Goal: Task Accomplishment & Management: Use online tool/utility

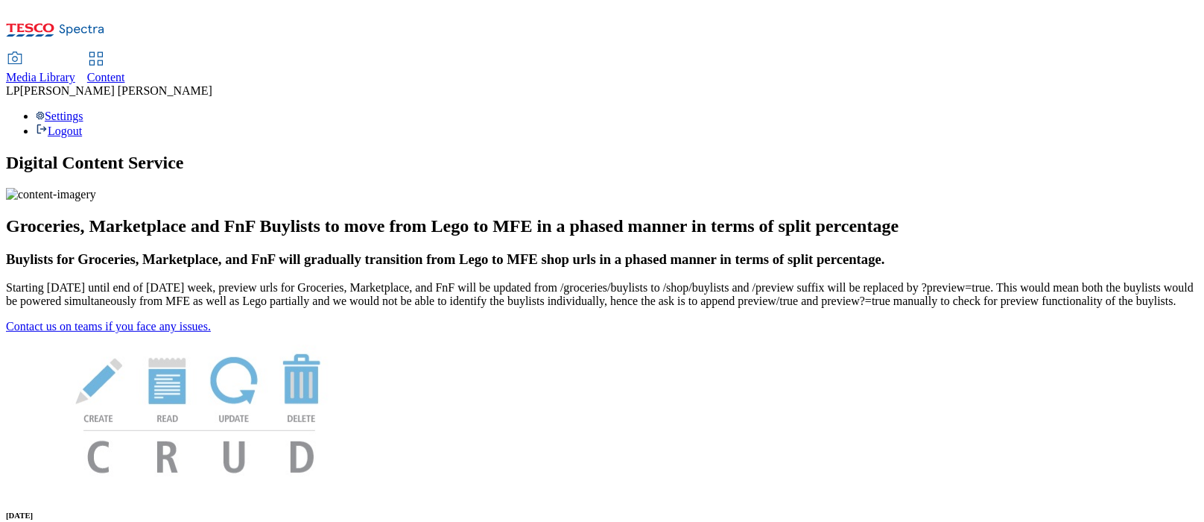
click at [125, 71] on div "Content" at bounding box center [106, 77] width 38 height 13
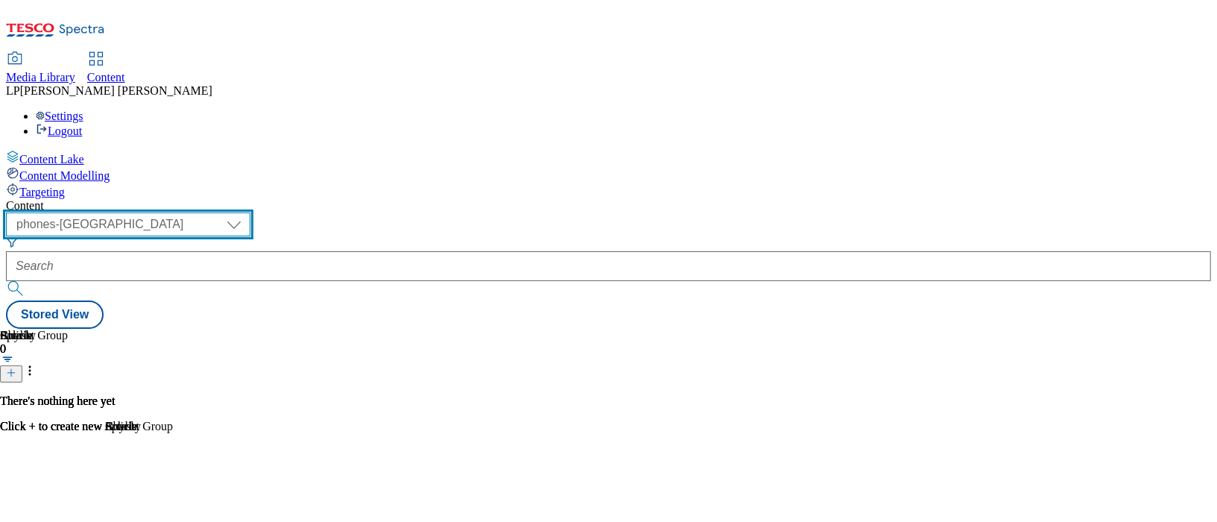
click at [250, 212] on select "dotcom-cz dotcom-hu dotcom-sk fnf-uk ghs-roi ghs-uk group-comms ighs-cz ighs-hu…" at bounding box center [128, 224] width 244 height 24
select select "ghs-roi"
click at [194, 212] on select "dotcom-cz dotcom-hu dotcom-sk fnf-uk ghs-roi ghs-uk group-comms ighs-cz ighs-hu…" at bounding box center [128, 224] width 244 height 24
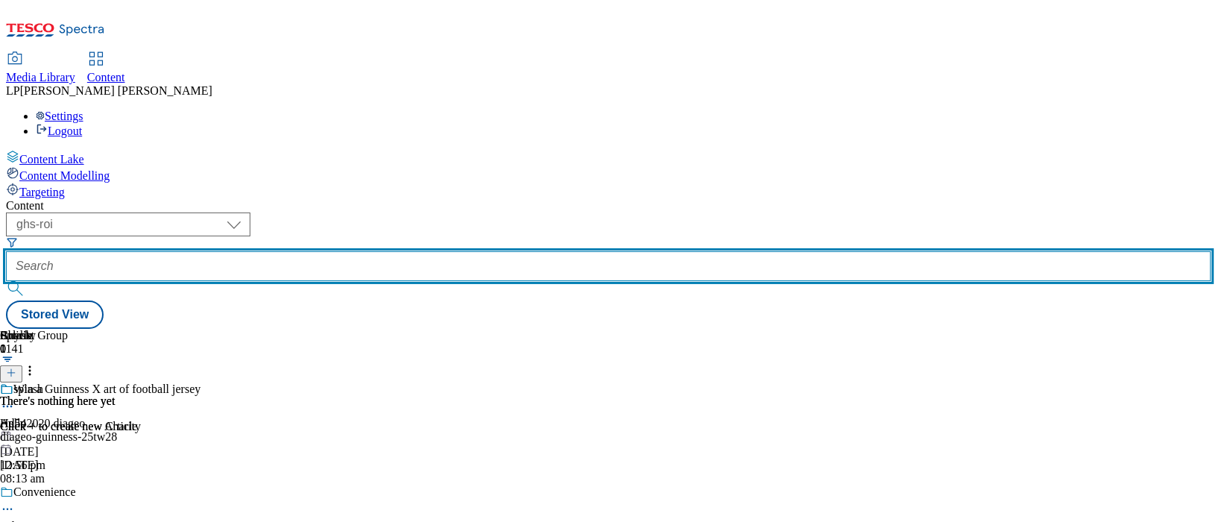
click at [452, 251] on input "text" at bounding box center [608, 266] width 1205 height 30
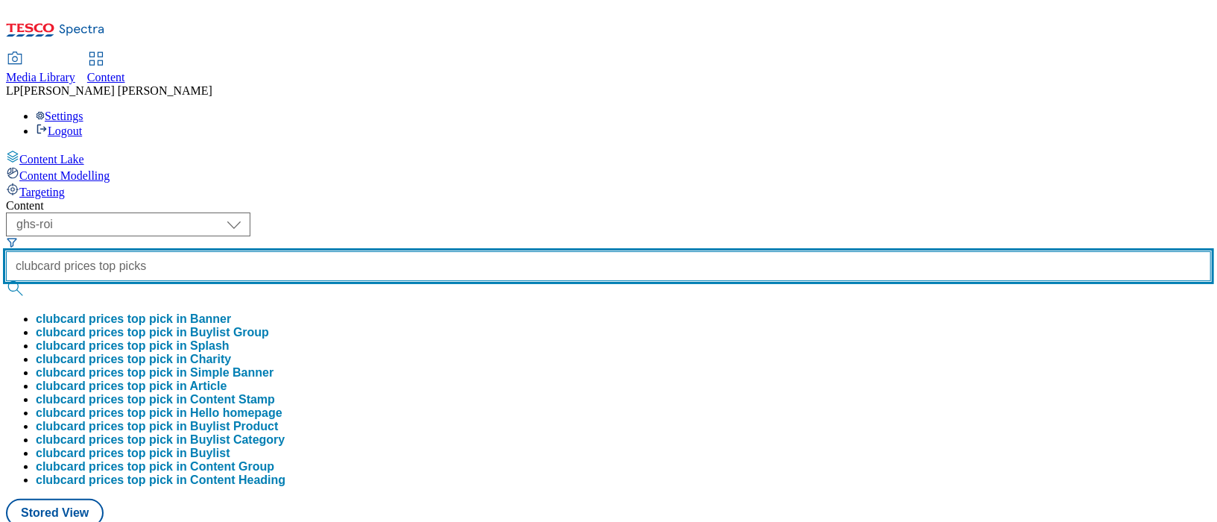
scroll to position [0, 8]
click at [6, 281] on button "submit" at bounding box center [16, 288] width 21 height 15
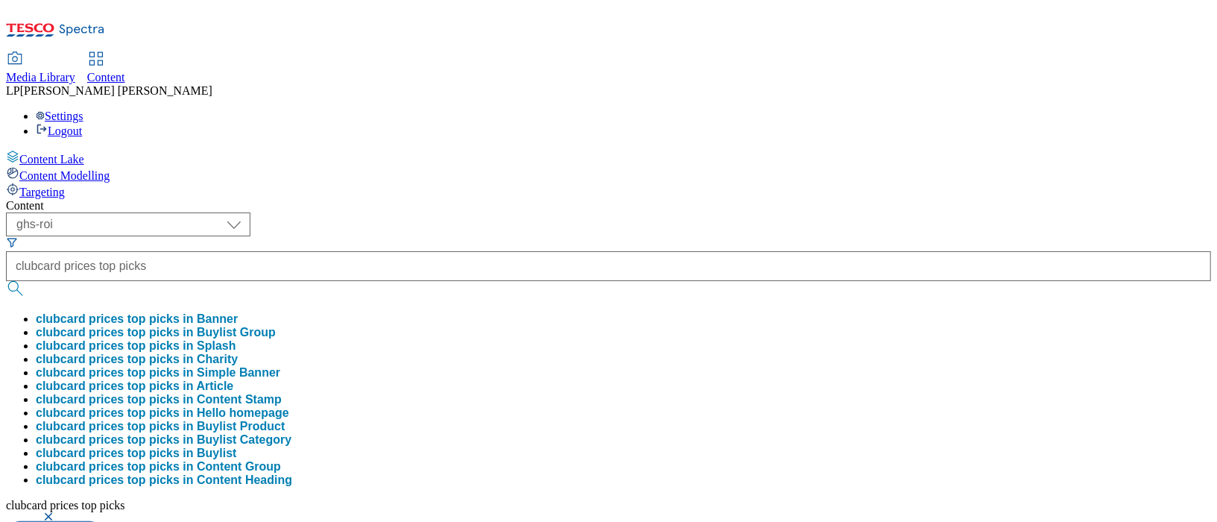
click at [770, 199] on div "Content" at bounding box center [608, 205] width 1205 height 13
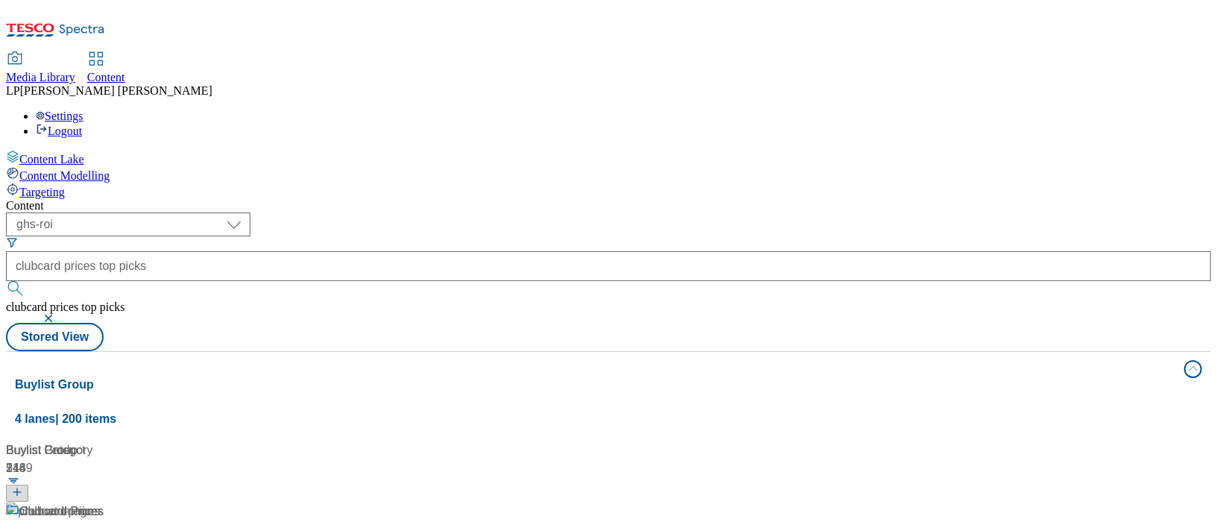
scroll to position [111, 0]
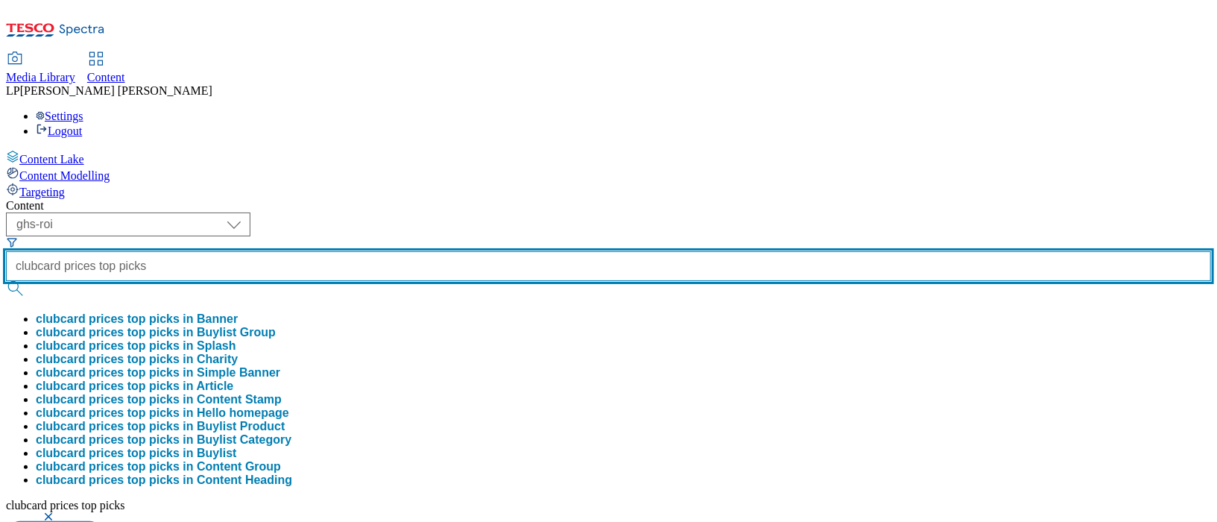
click at [468, 251] on input "clubcard prices top picks" at bounding box center [608, 266] width 1205 height 30
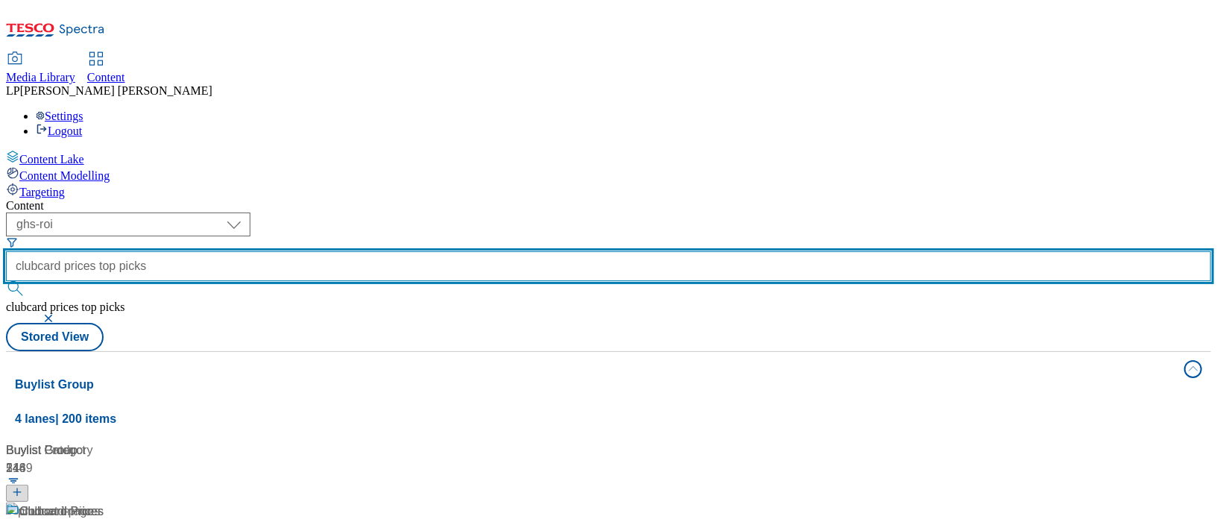
scroll to position [0, 8]
drag, startPoint x: 469, startPoint y: 118, endPoint x: 626, endPoint y: 119, distance: 157.2
click at [626, 212] on div "( optional ) dotcom-cz dotcom-hu dotcom-sk fnf-uk ghs-roi ghs-uk group-comms ig…" at bounding box center [608, 267] width 1205 height 110
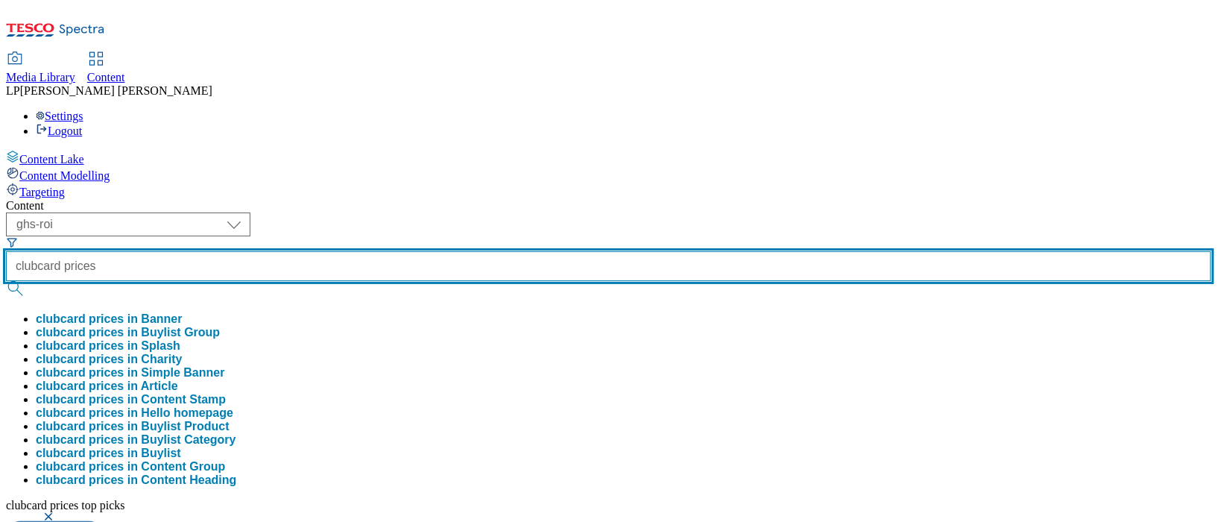
click at [6, 281] on button "submit" at bounding box center [16, 288] width 21 height 15
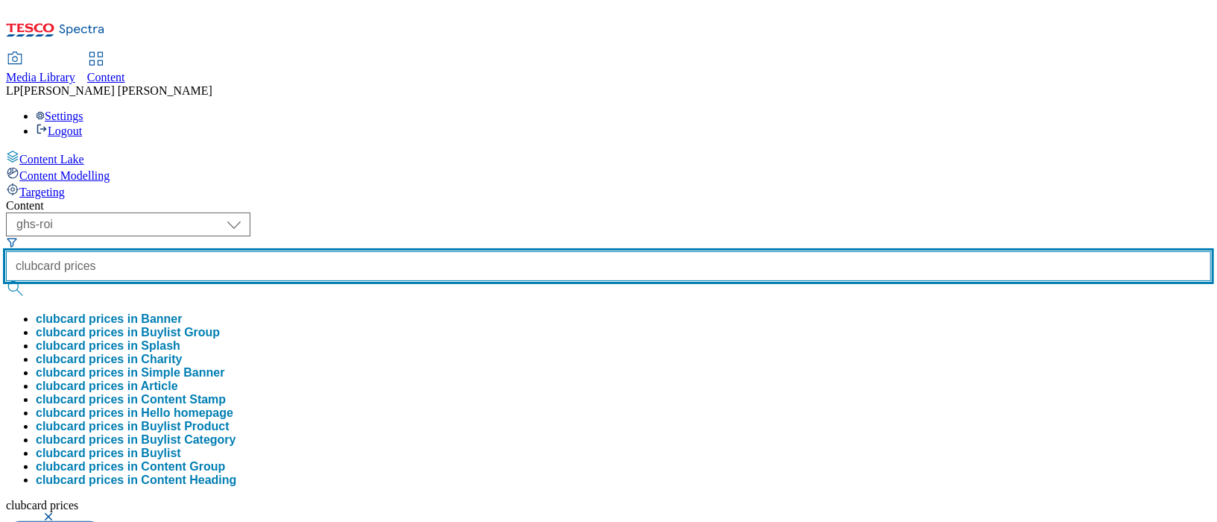
click at [469, 251] on input "clubcard prices" at bounding box center [608, 266] width 1205 height 30
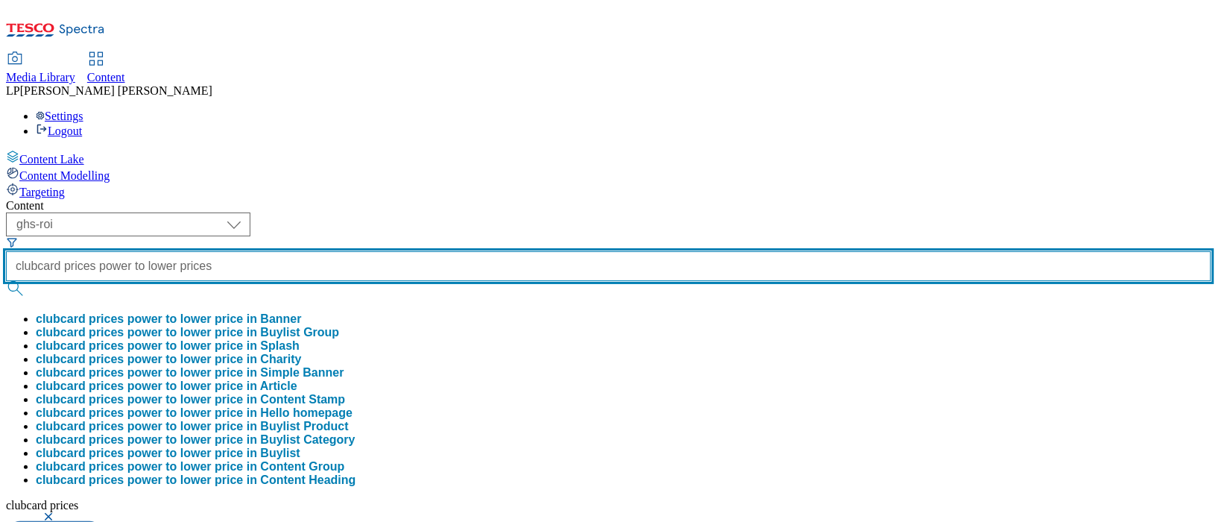
scroll to position [0, 65]
type input "clubcard prices power to lower prices"
click at [6, 281] on button "submit" at bounding box center [16, 288] width 21 height 15
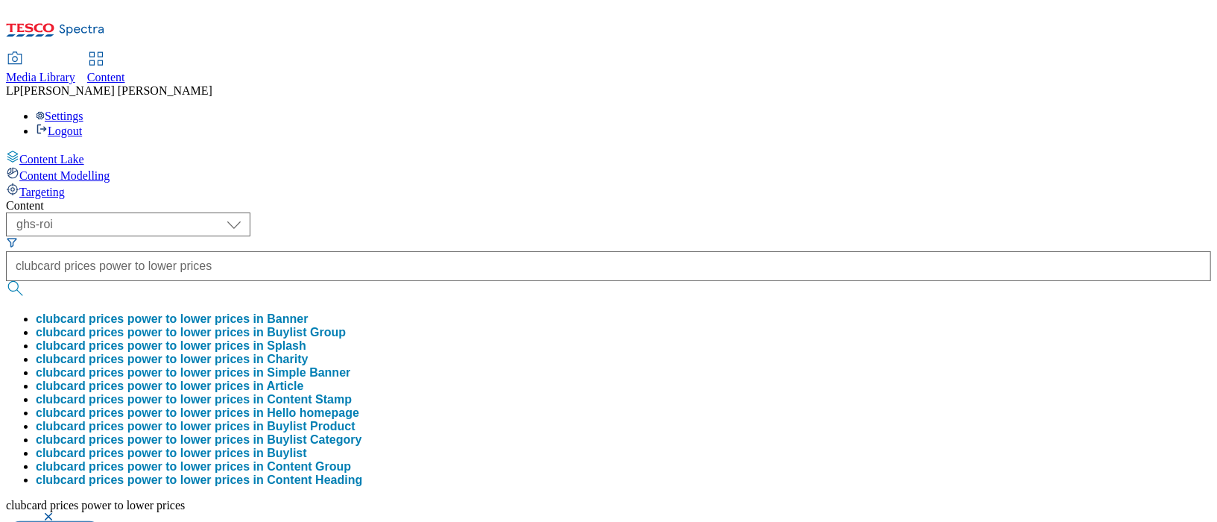
click at [346, 326] on button "clubcard prices power to lower prices in Buylist Group" at bounding box center [191, 332] width 310 height 13
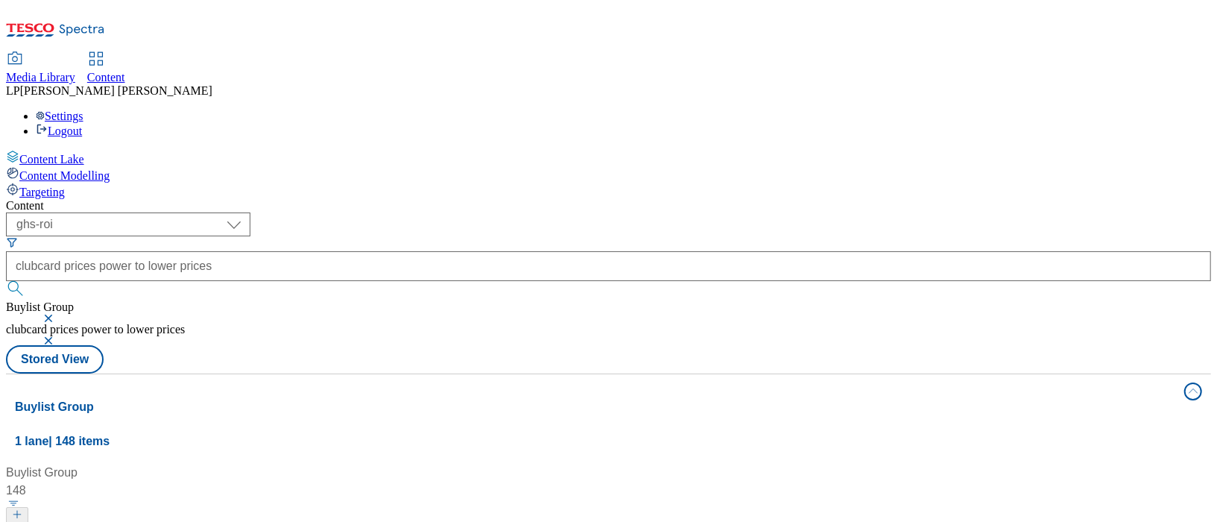
scroll to position [125, 0]
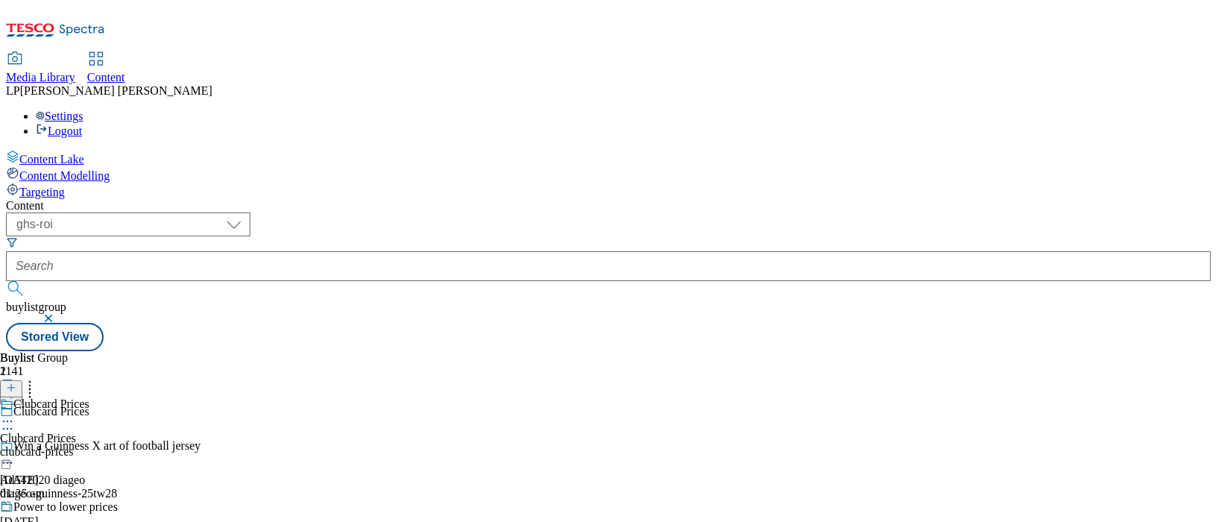
scroll to position [46, 0]
click at [118, 445] on div "clubcard-prices" at bounding box center [59, 451] width 118 height 13
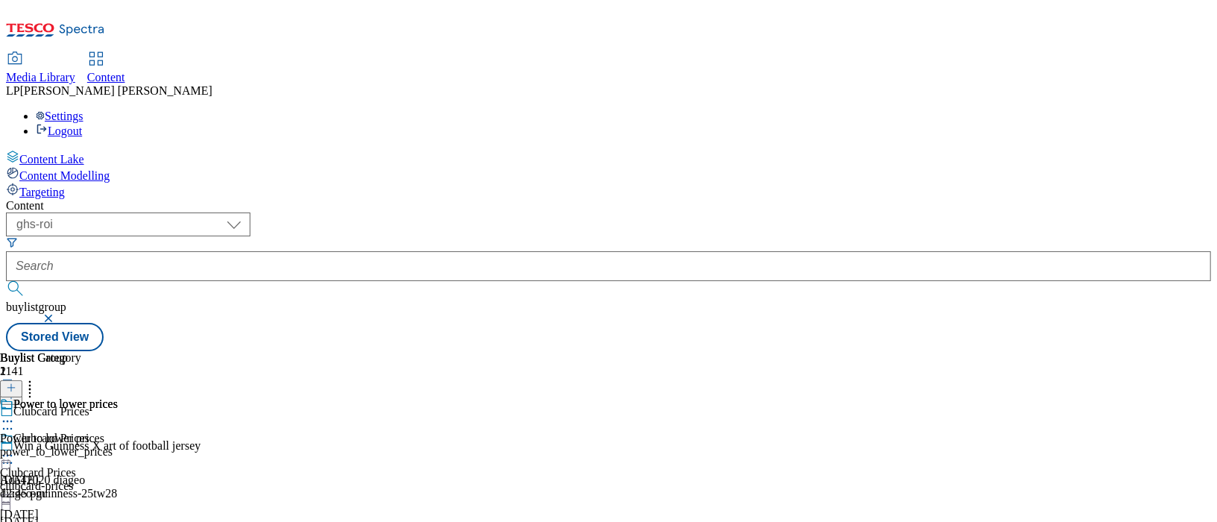
click at [118, 479] on div "clubcard-prices" at bounding box center [59, 485] width 118 height 13
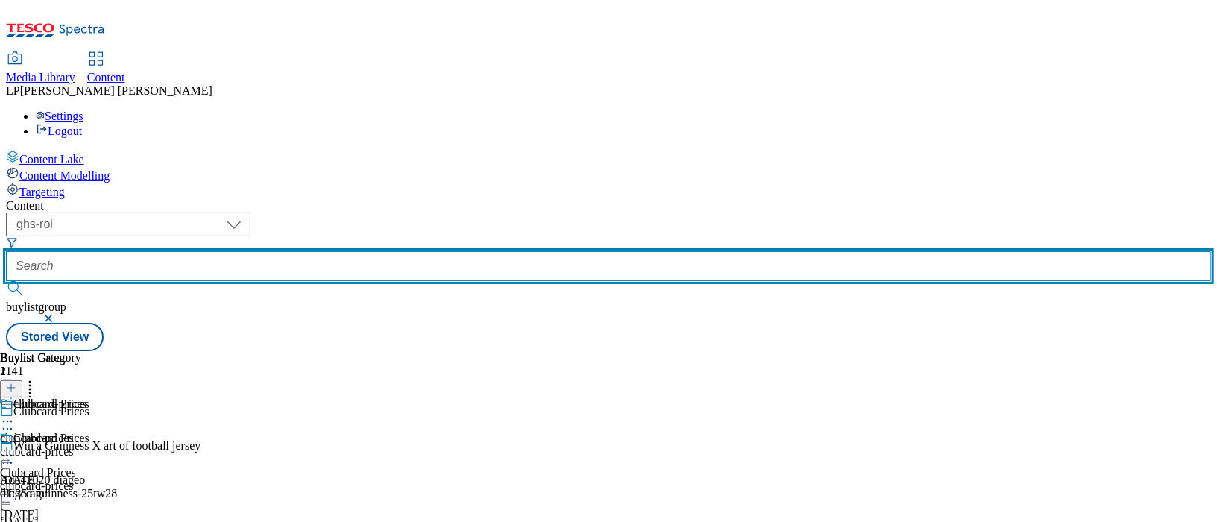
click at [450, 251] on input "text" at bounding box center [608, 266] width 1205 height 30
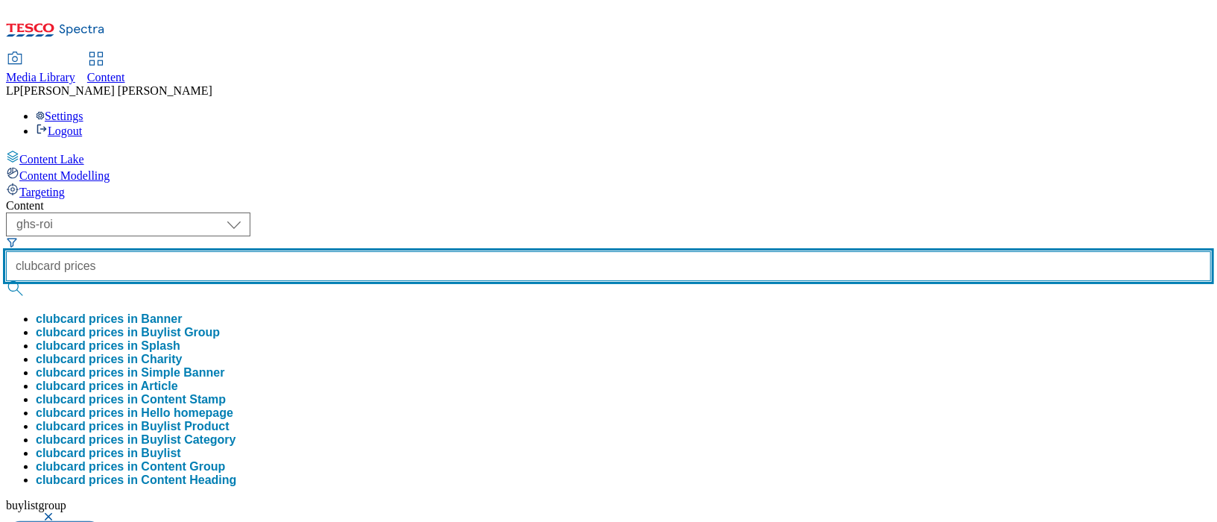
type input "clubcard prices"
click at [6, 281] on button "submit" at bounding box center [16, 288] width 21 height 15
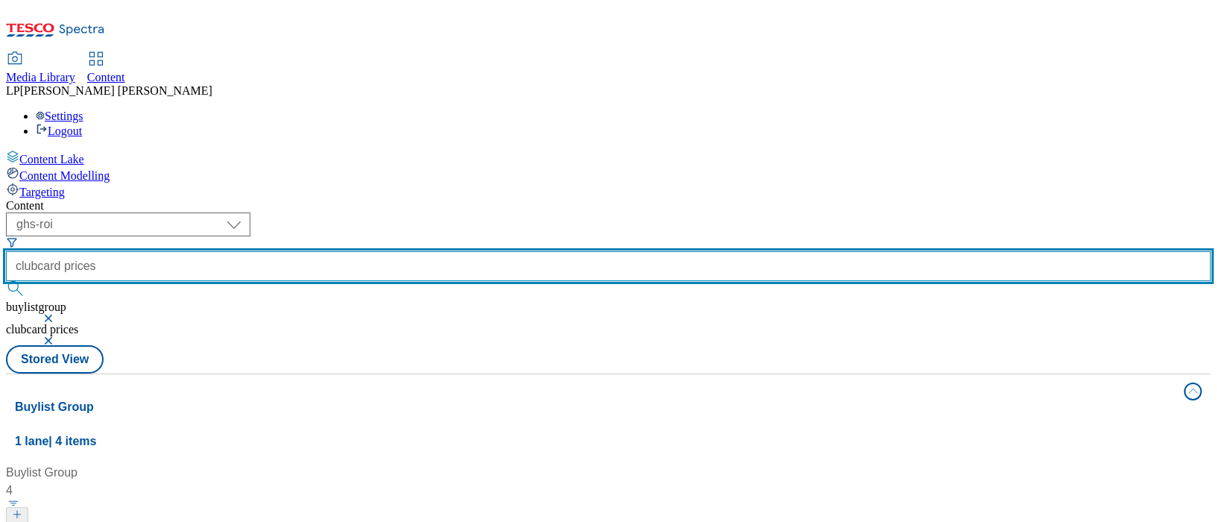
scroll to position [179, 0]
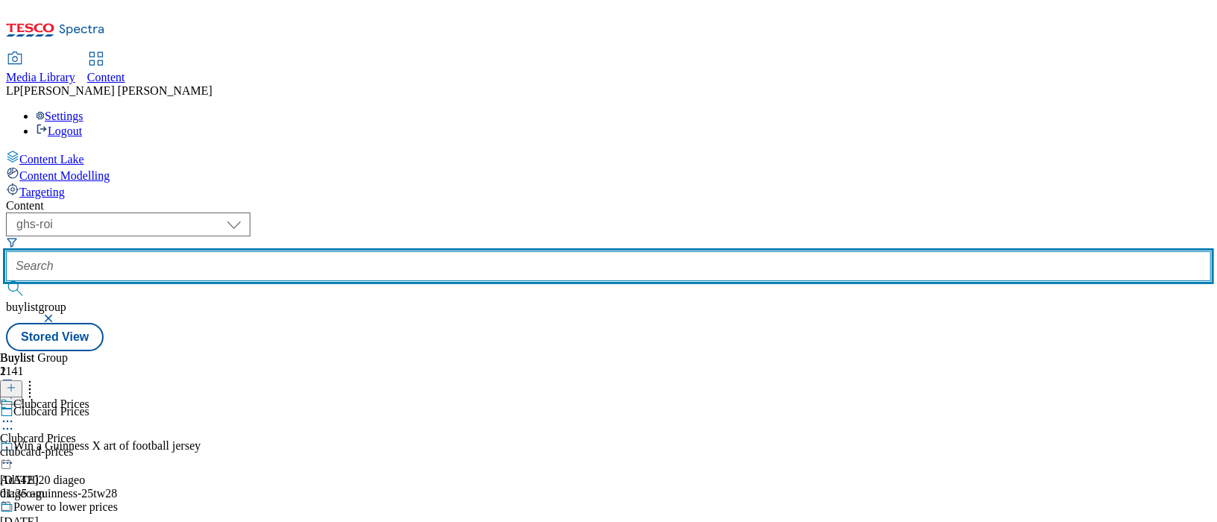
click at [428, 251] on input "text" at bounding box center [608, 266] width 1205 height 30
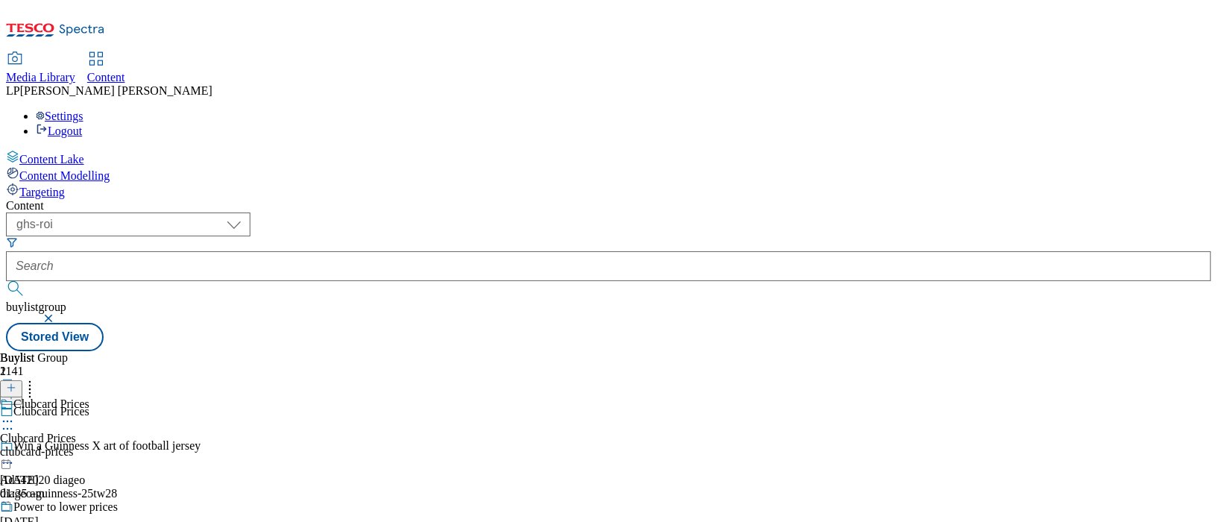
click at [118, 397] on div "Clubcard Prices Clubcard Prices clubcard-prices [DATE] 01:35 am" at bounding box center [59, 448] width 118 height 103
click at [87, 445] on div "clubcard-prices" at bounding box center [43, 451] width 87 height 13
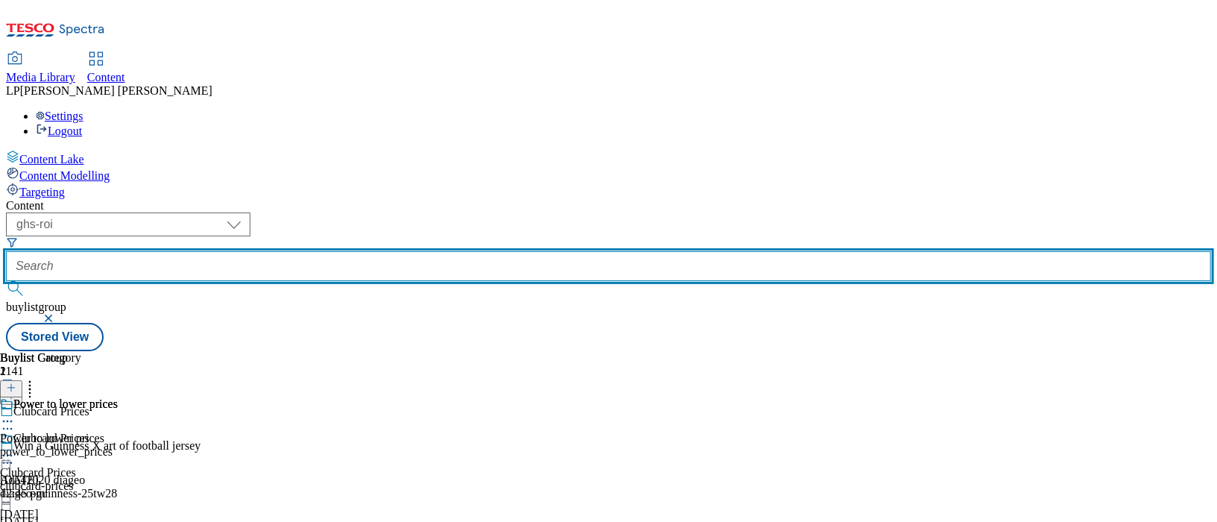
click at [424, 251] on input "text" at bounding box center [608, 266] width 1205 height 30
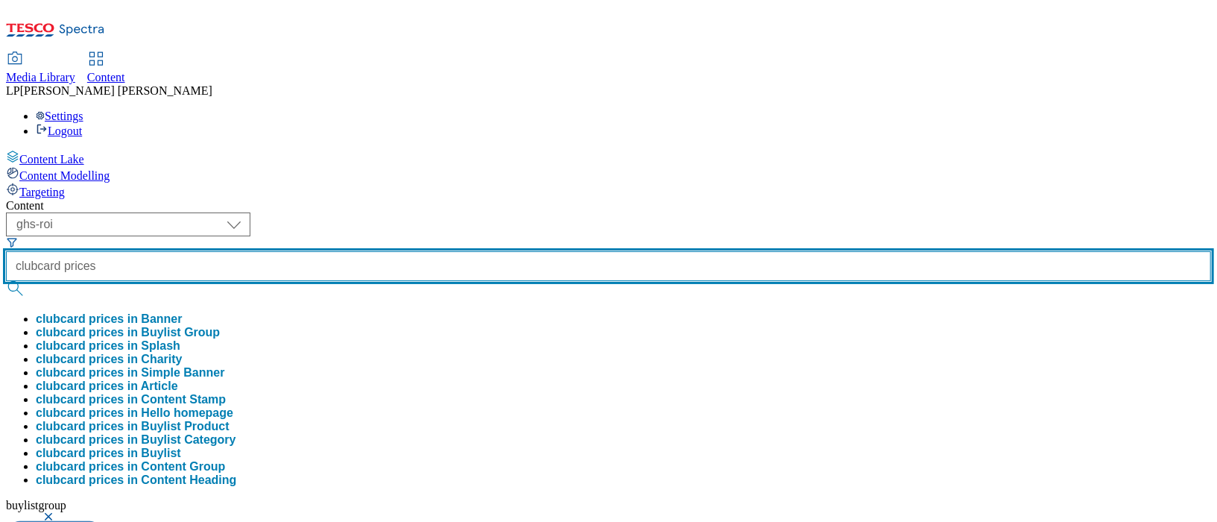
click at [6, 281] on button "submit" at bounding box center [16, 288] width 21 height 15
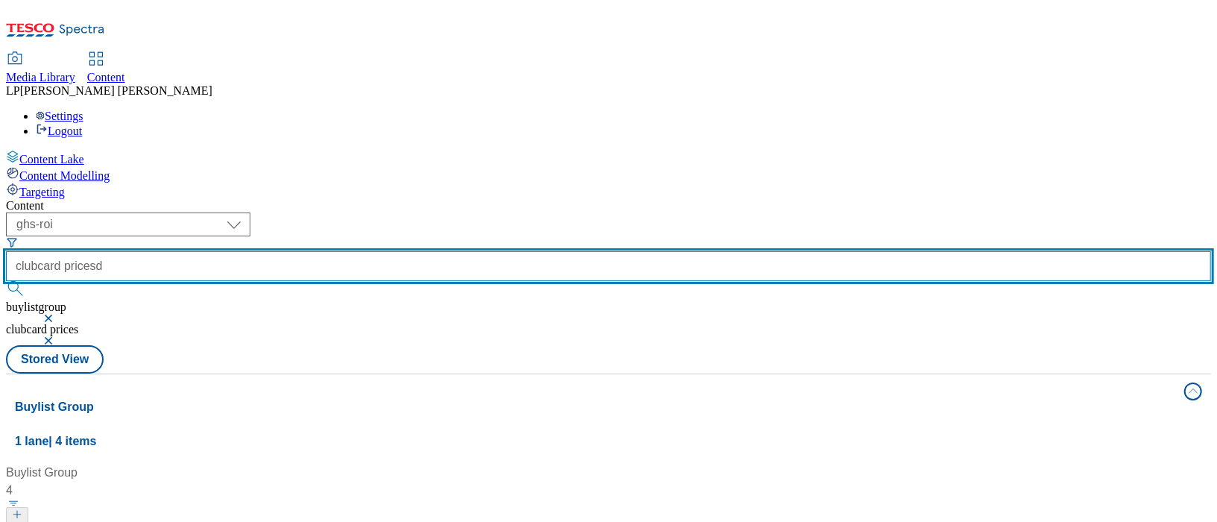
type input "clubcard prices"
click at [6, 281] on button "submit" at bounding box center [16, 288] width 21 height 15
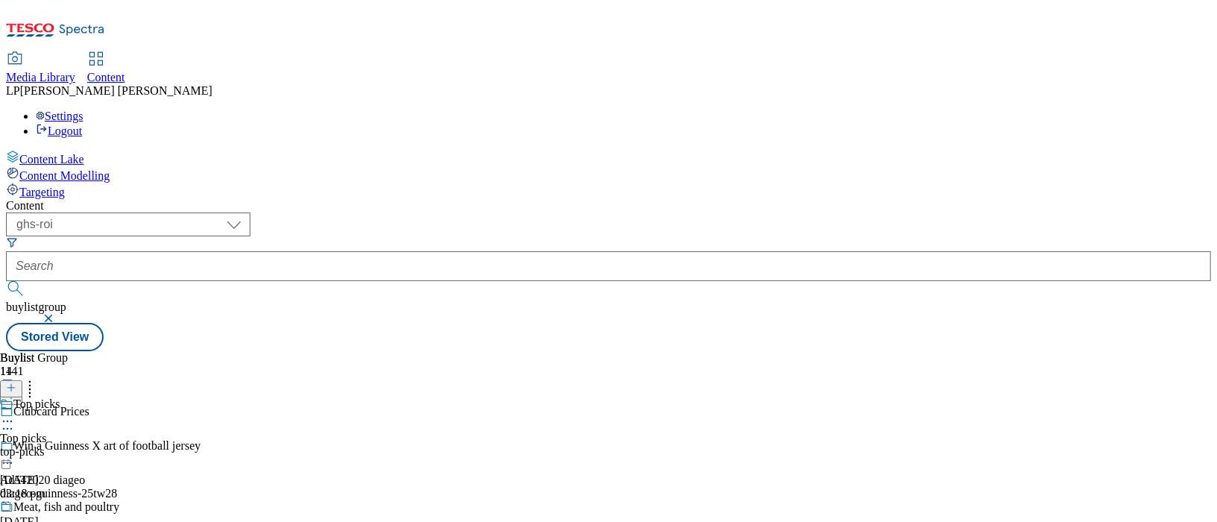
scroll to position [187, 0]
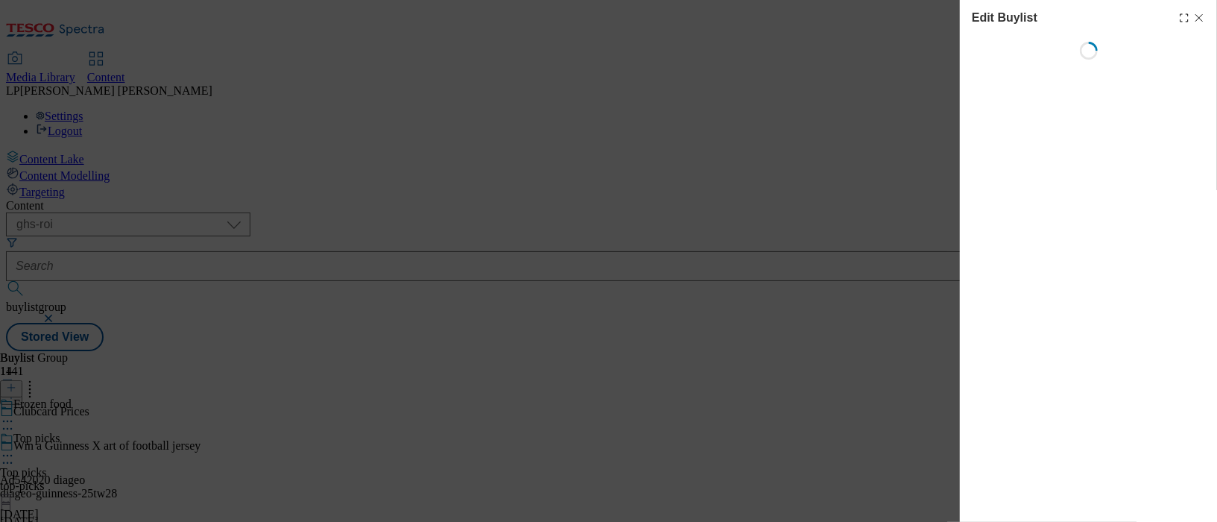
select select "evergreen"
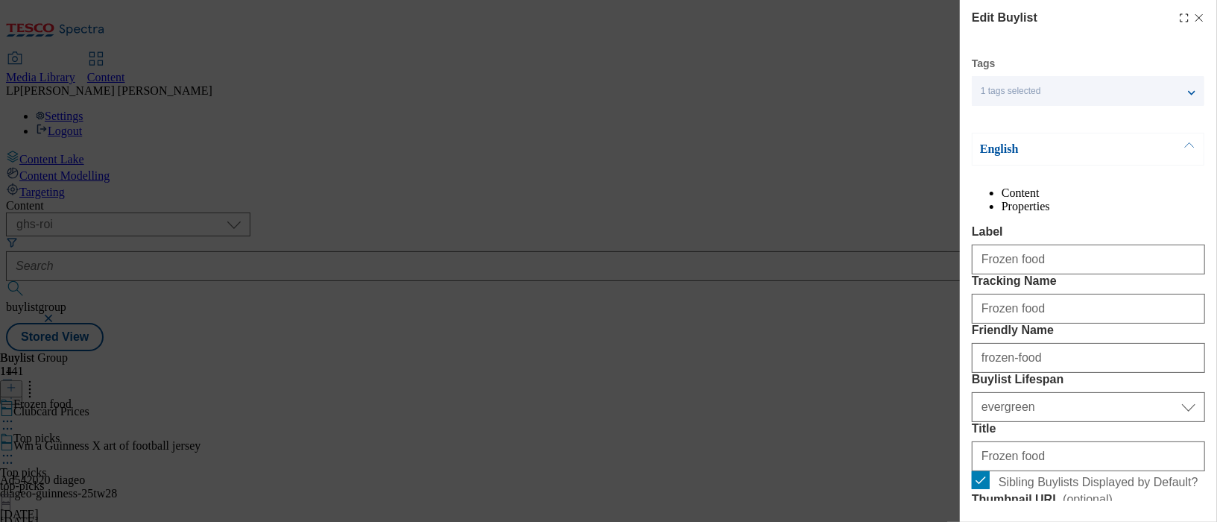
select select "Banner"
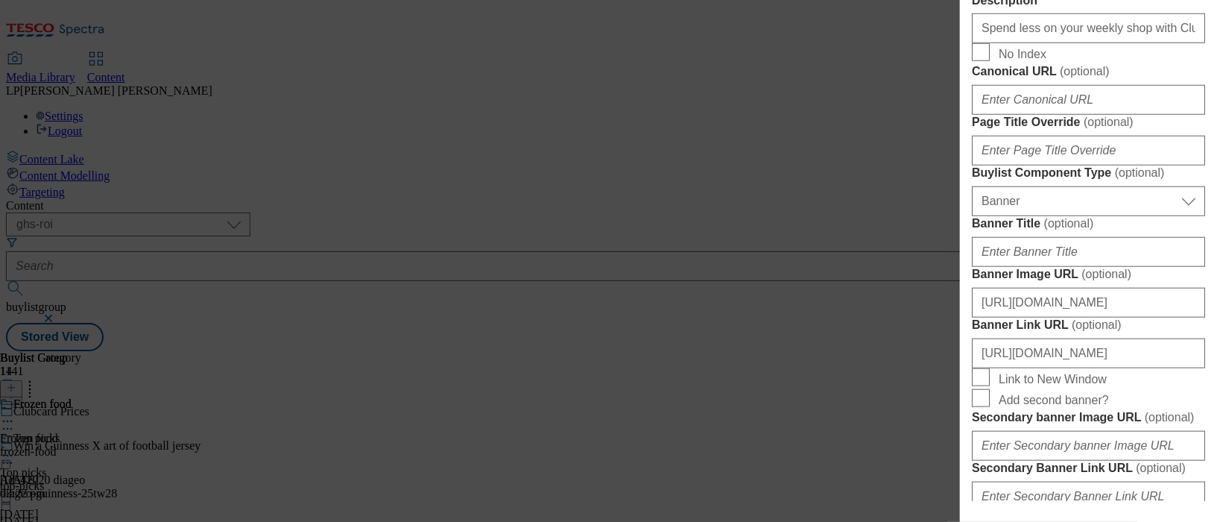
scroll to position [802, 0]
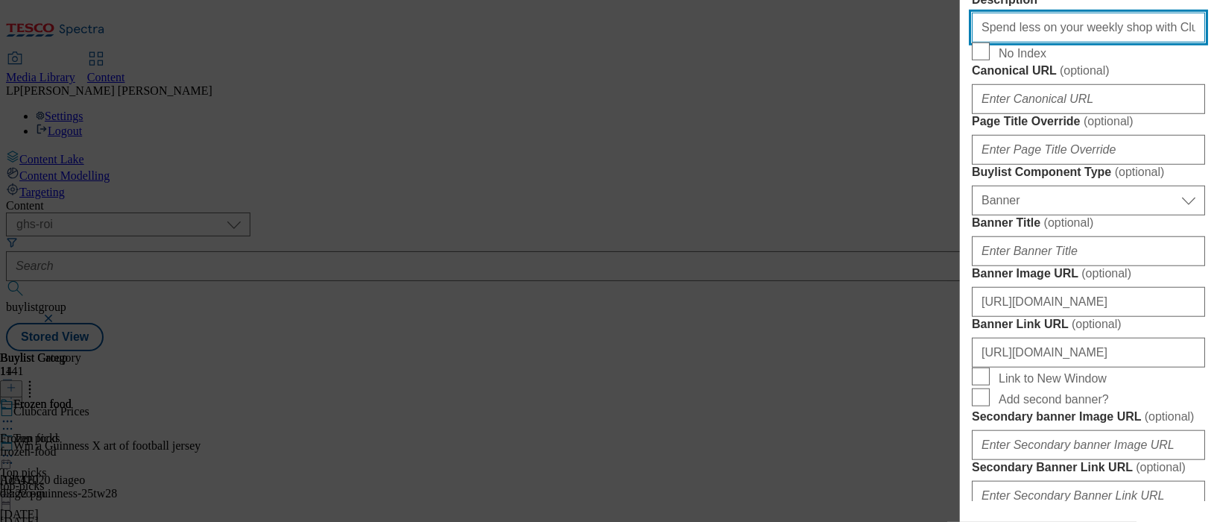
click at [1042, 42] on input "Spend less on your weekly shop with Clubcard Prices on meat, fish and poultry. …" at bounding box center [1088, 28] width 233 height 30
paste input "frozen essentials"
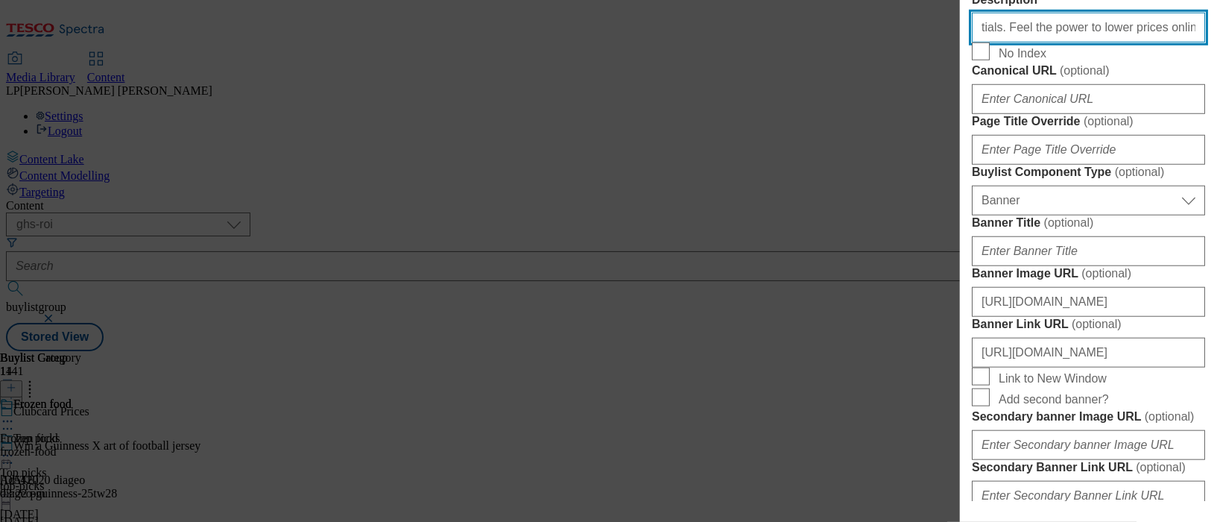
click at [1060, 42] on input "Spend less on your weekly shop with Clubcard Prices on frozen essentials. Feel …" at bounding box center [1088, 28] width 233 height 30
click at [1112, 42] on input "Spend less on your weekly shop with Clubcard Prices on frozen essentials. Feel …" at bounding box center [1088, 28] width 233 height 30
drag, startPoint x: 1129, startPoint y: 353, endPoint x: 869, endPoint y: 345, distance: 259.4
click at [869, 345] on div "Edit Buylist Tags 1 tags selected buylist English Content Properties Label Froz…" at bounding box center [608, 261] width 1217 height 522
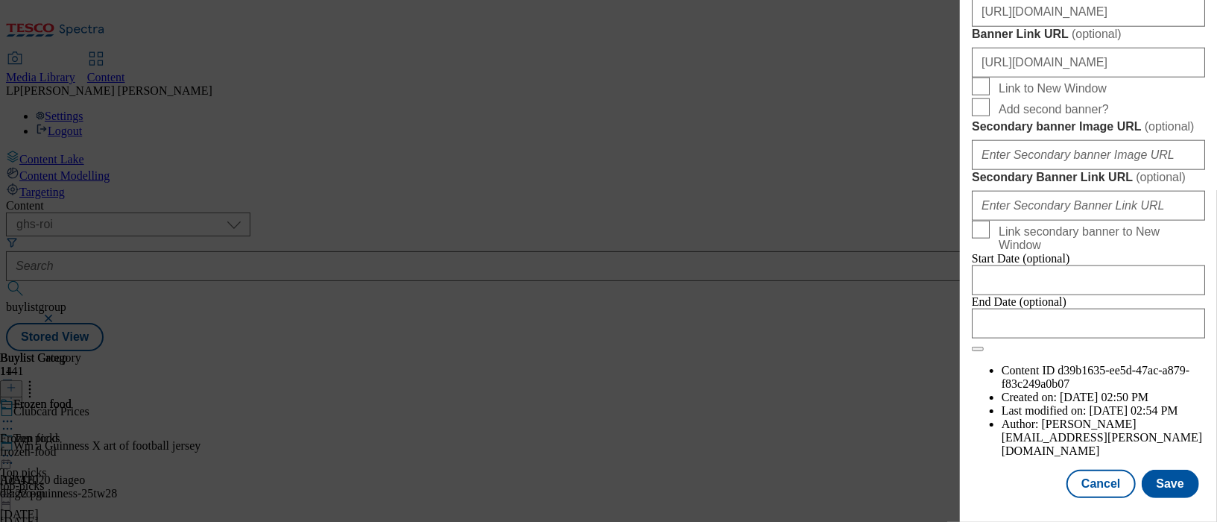
scroll to position [1656, 0]
type input "Spend less on your weekly shop with Clubcard Prices on frozen essentials. Feel …"
click at [1157, 469] on button "Save" at bounding box center [1169, 483] width 57 height 28
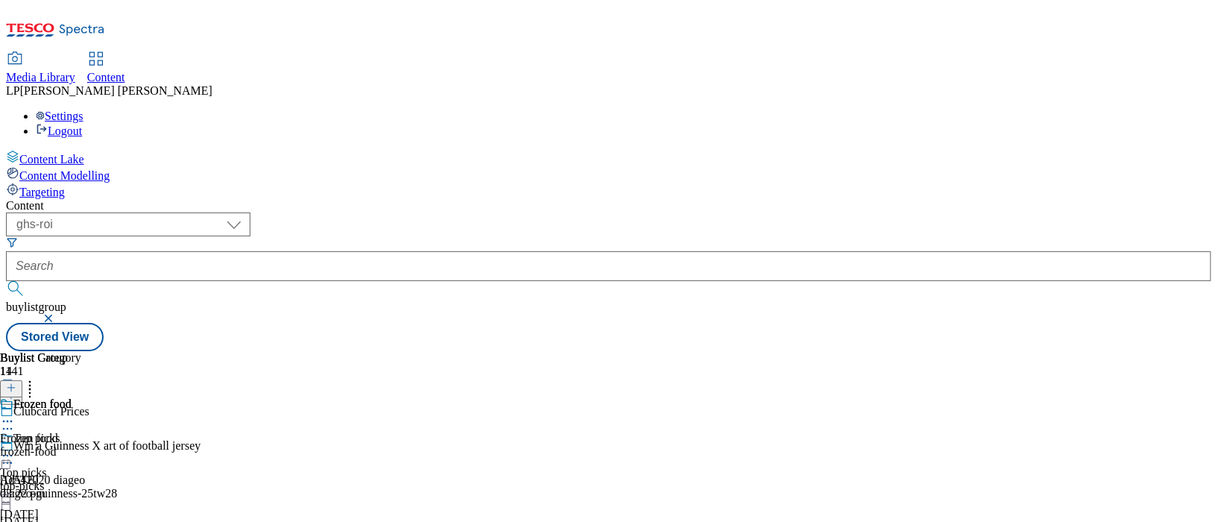
scroll to position [187, 0]
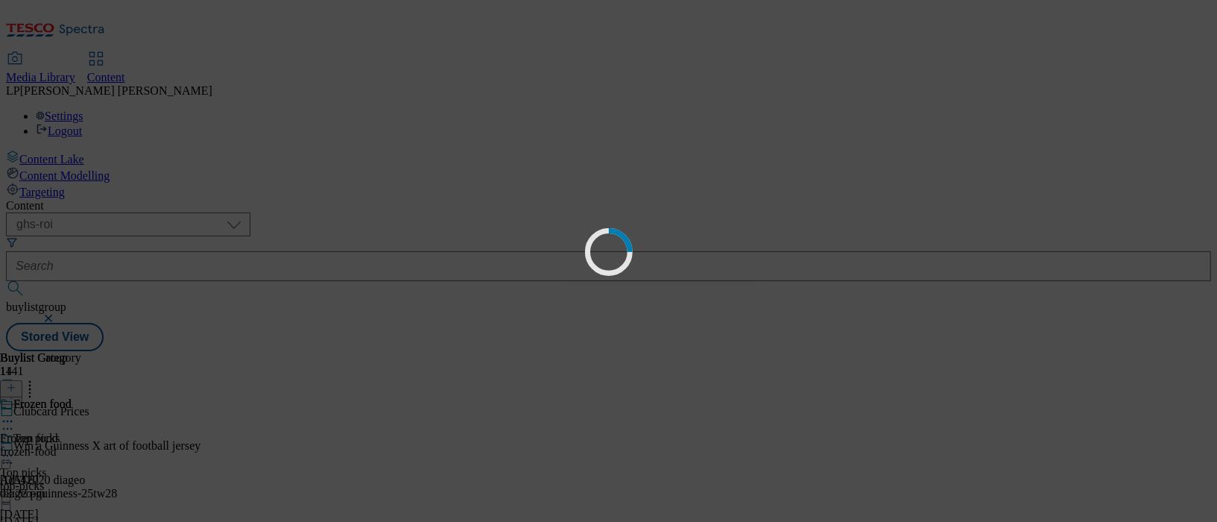
scroll to position [0, 0]
